Goal: Information Seeking & Learning: Learn about a topic

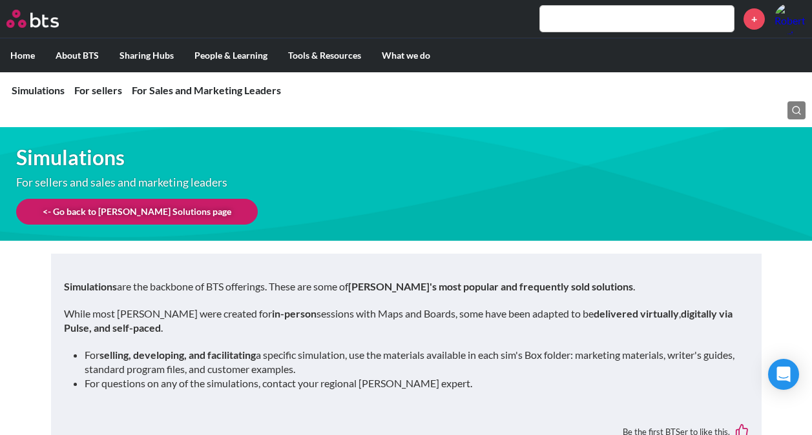
scroll to position [775, 0]
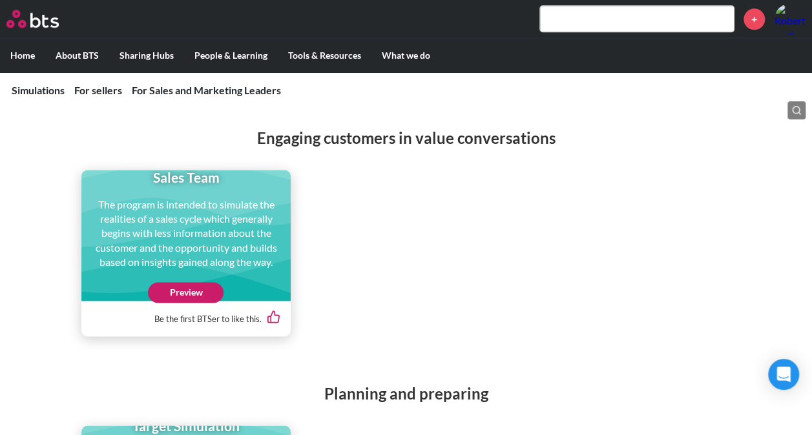
click at [176, 291] on link "Preview" at bounding box center [186, 292] width 76 height 21
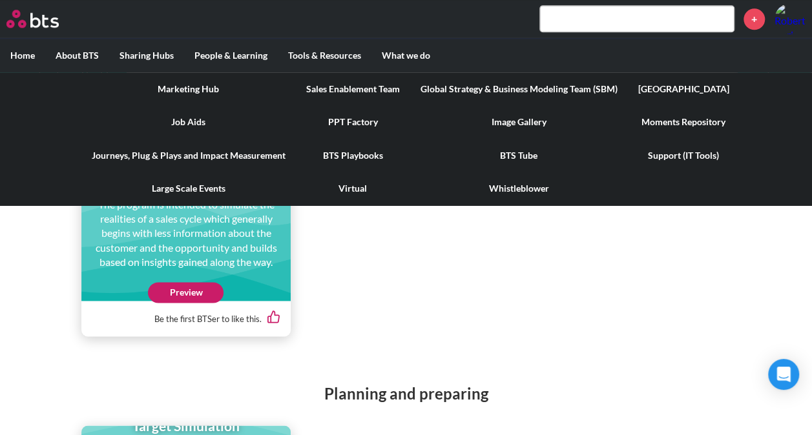
click at [186, 193] on link "Large Scale Events" at bounding box center [188, 189] width 214 height 34
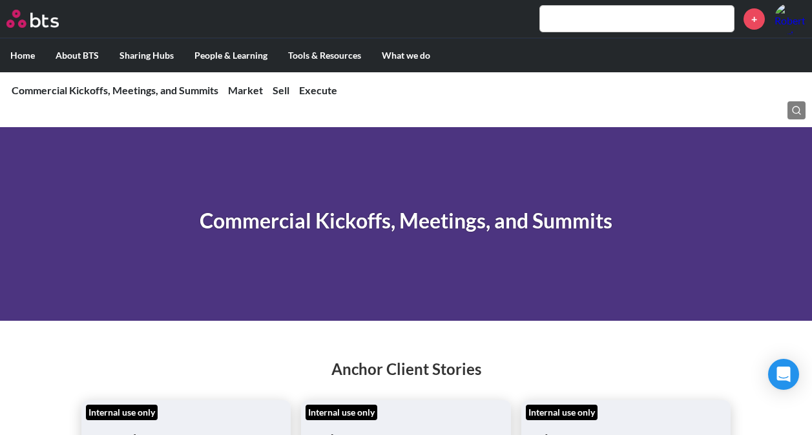
scroll to position [2933, 0]
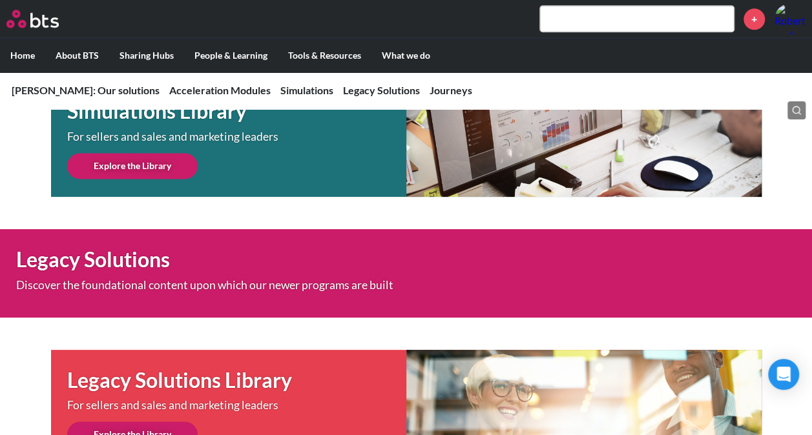
scroll to position [904, 0]
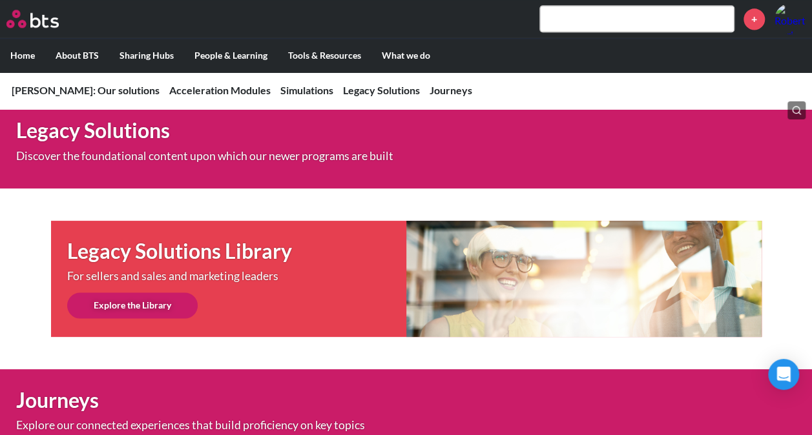
click at [139, 302] on link "Explore the Library" at bounding box center [132, 306] width 130 height 26
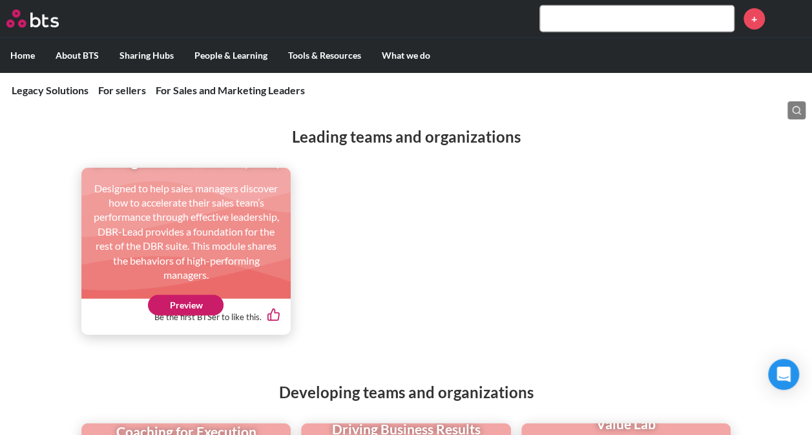
scroll to position [1523, 0]
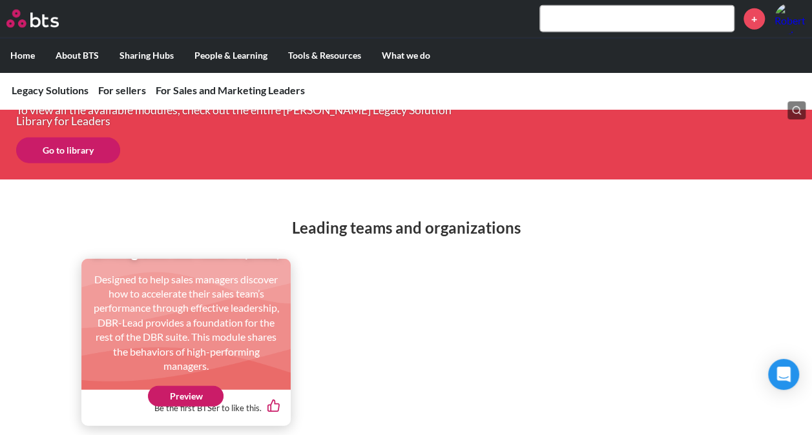
click at [223, 280] on p "Designed to help sales managers discover how to accelerate their sales team’s p…" at bounding box center [186, 323] width 192 height 101
click at [182, 390] on link "Preview" at bounding box center [186, 396] width 76 height 21
